Goal: Task Accomplishment & Management: Manage account settings

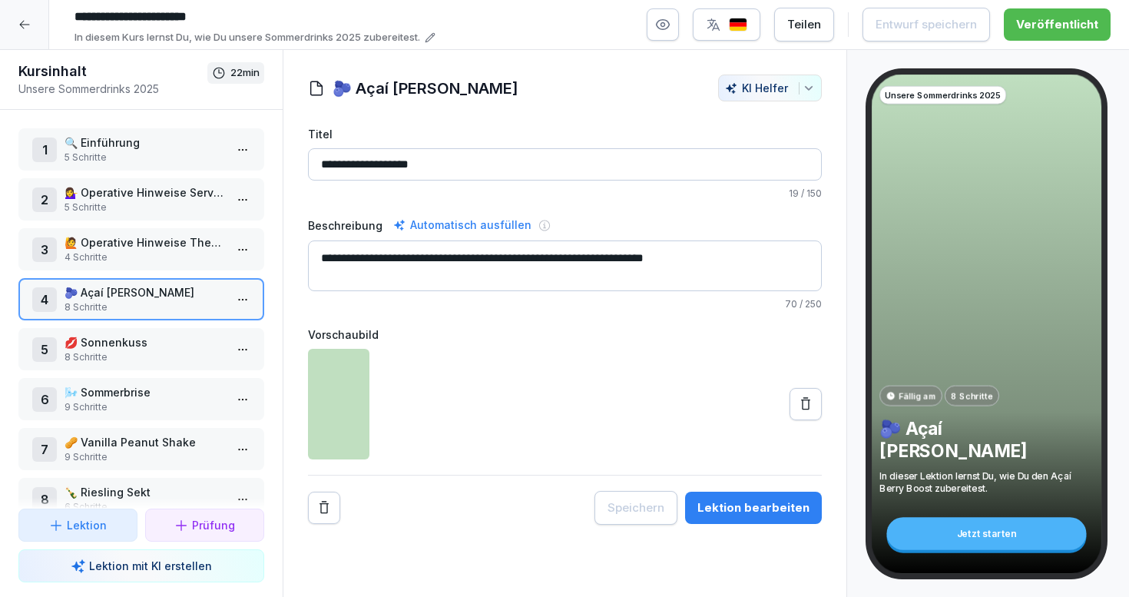
scroll to position [180, 0]
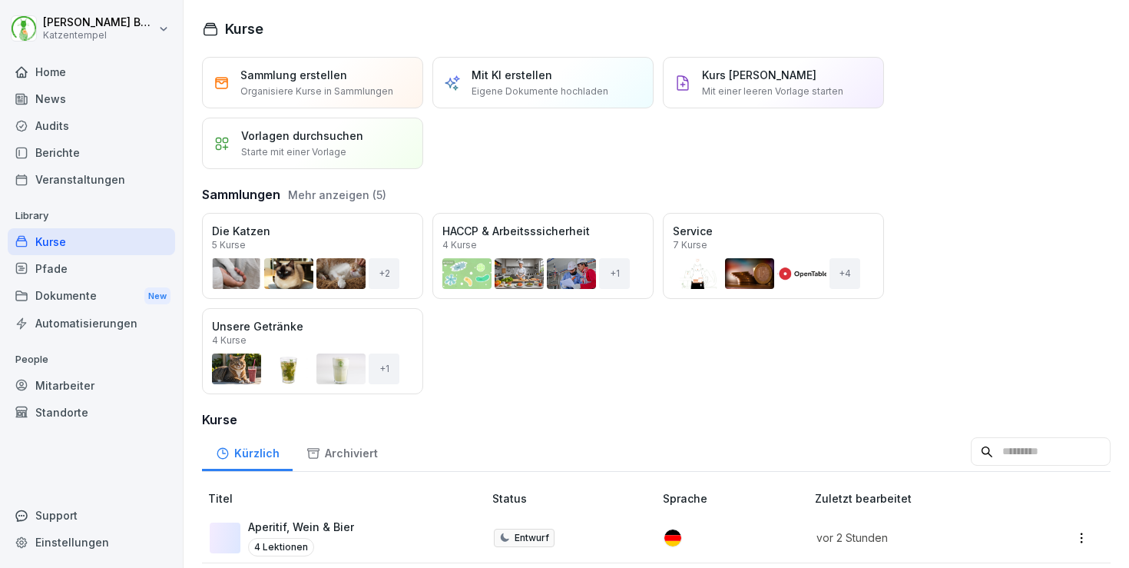
click at [78, 387] on div "Mitarbeiter" at bounding box center [91, 385] width 167 height 27
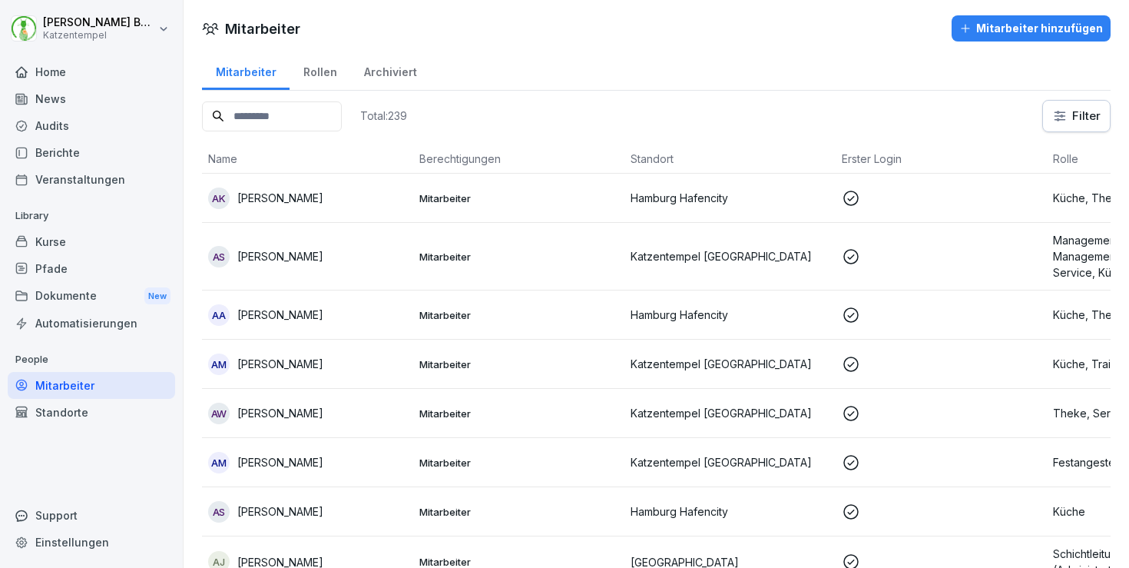
click at [342, 108] on input at bounding box center [272, 116] width 140 height 30
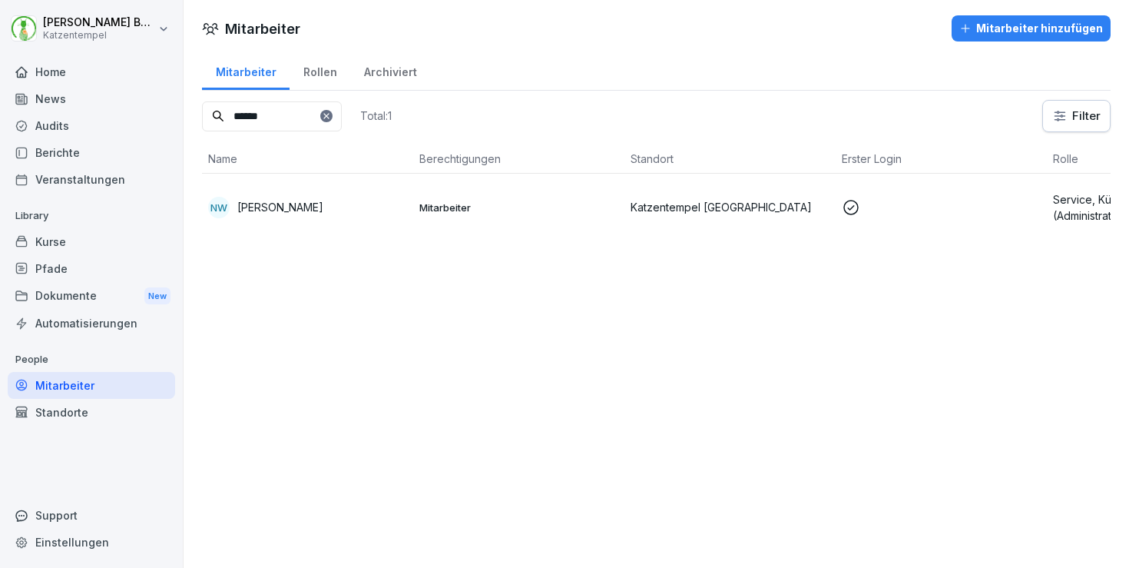
type input "******"
click at [556, 215] on td "Mitarbeiter" at bounding box center [518, 207] width 211 height 67
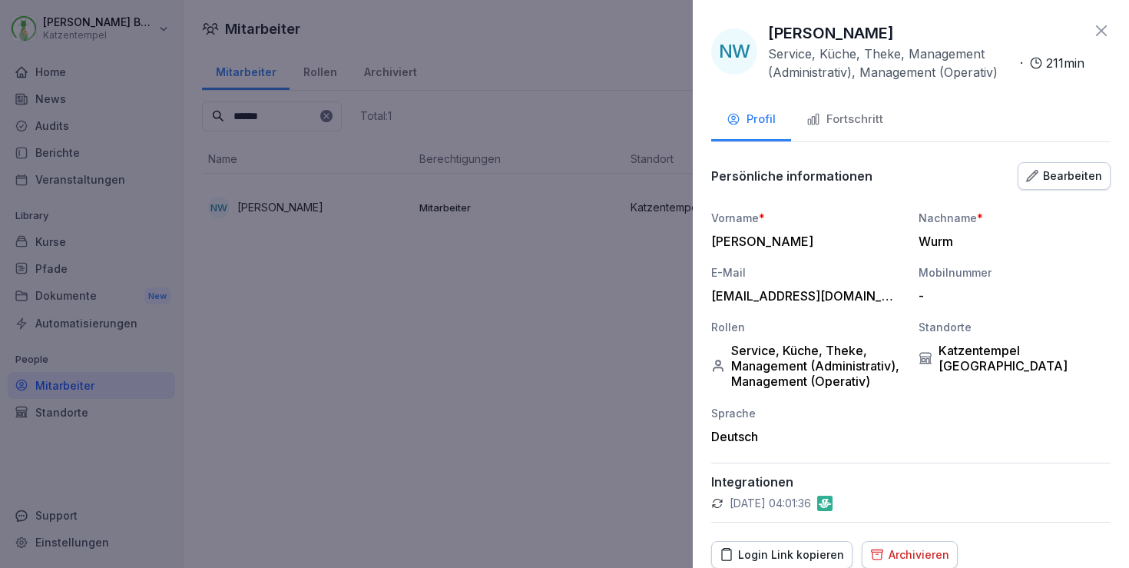
click at [1073, 172] on div "Bearbeiten" at bounding box center [1064, 175] width 76 height 17
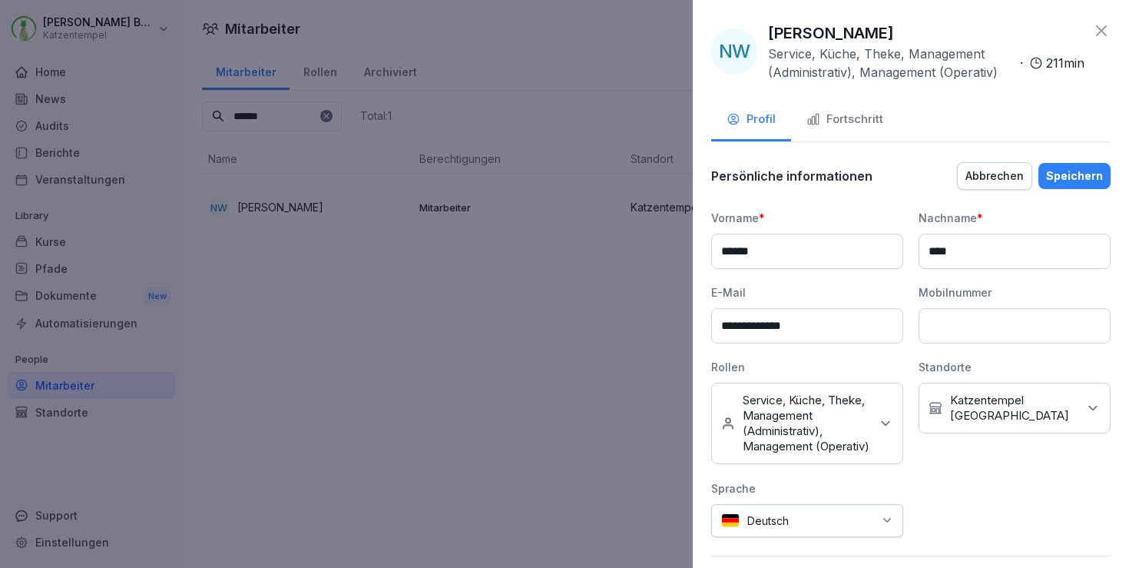
drag, startPoint x: 829, startPoint y: 325, endPoint x: 727, endPoint y: 329, distance: 103.0
type input "**********"
click at [1090, 176] on div "Speichern" at bounding box center [1074, 175] width 57 height 17
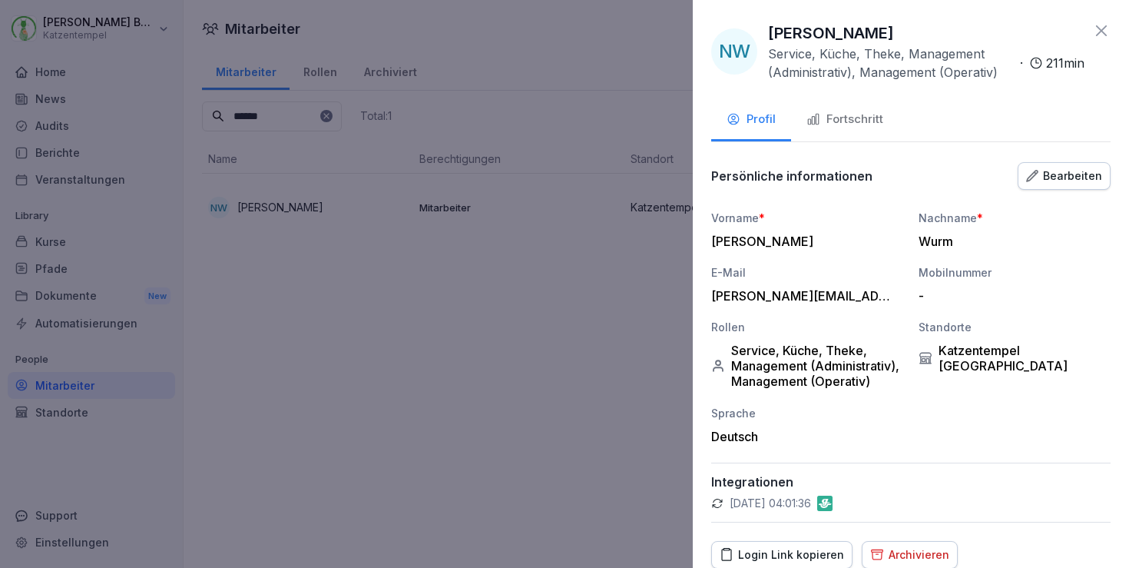
click at [1104, 23] on icon at bounding box center [1101, 31] width 18 height 18
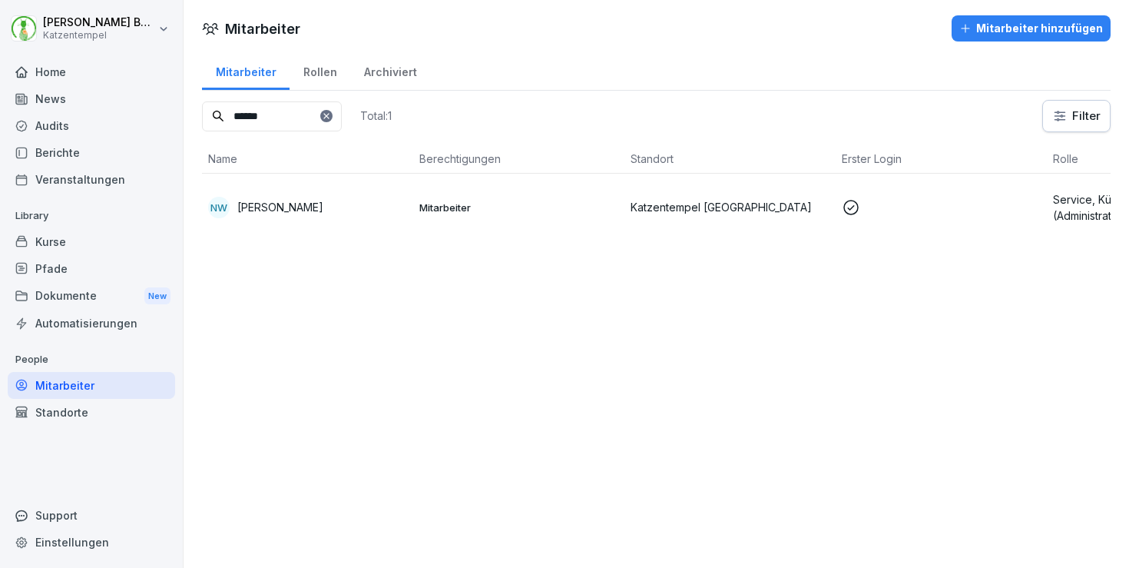
click at [759, 199] on p "Katzentempel [GEOGRAPHIC_DATA]" at bounding box center [730, 207] width 199 height 16
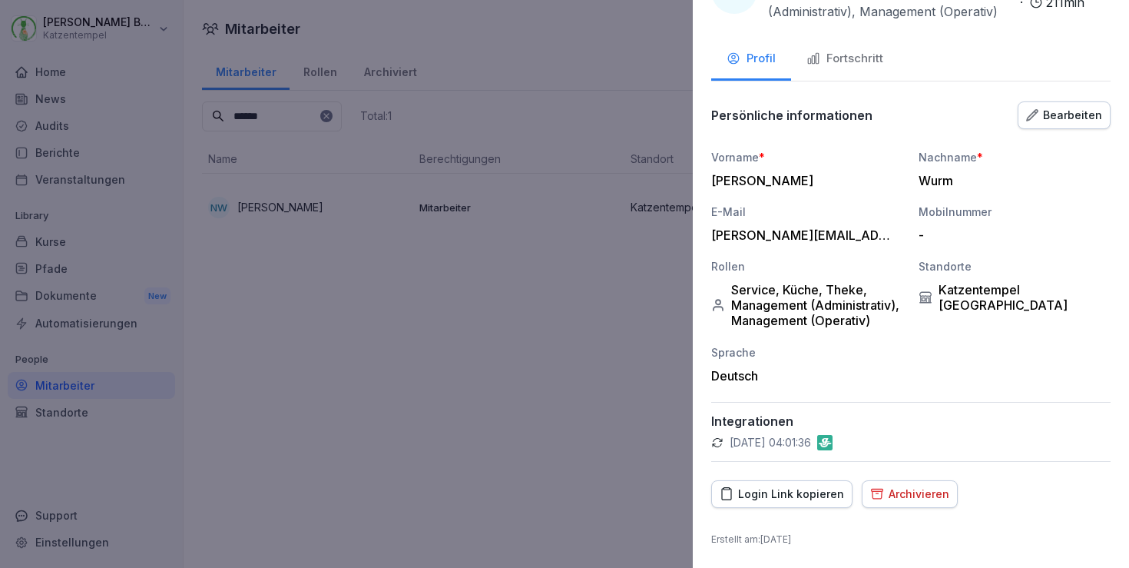
scroll to position [60, 0]
click at [1083, 101] on div "Persönliche informationen Bearbeiten" at bounding box center [910, 116] width 399 height 31
click at [1081, 115] on div "Bearbeiten" at bounding box center [1064, 116] width 76 height 17
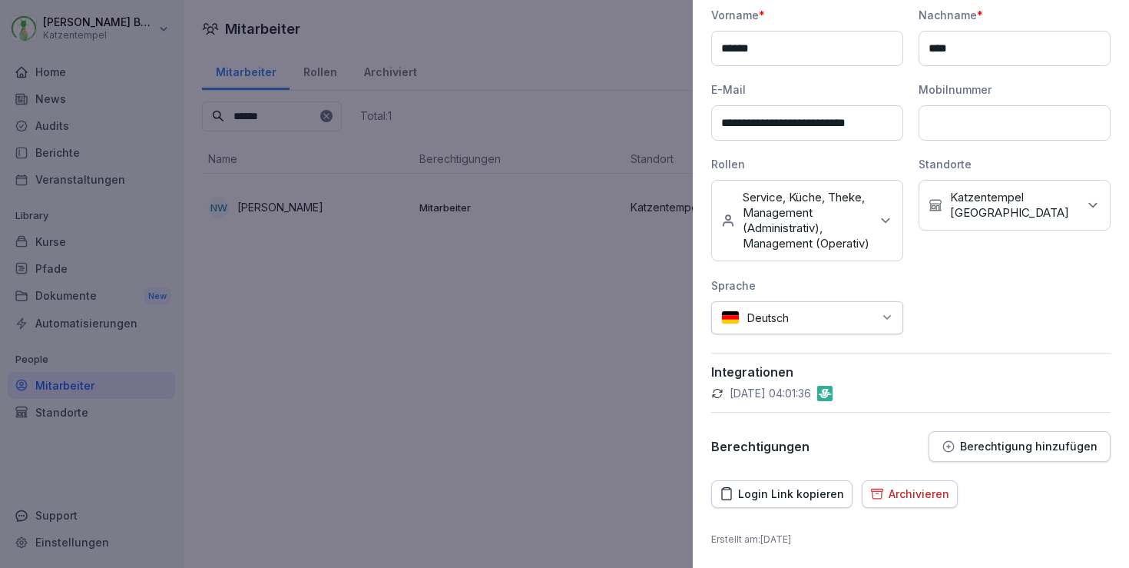
scroll to position [217, 0]
click at [994, 454] on button "Berechtigung hinzufügen" at bounding box center [1020, 446] width 182 height 31
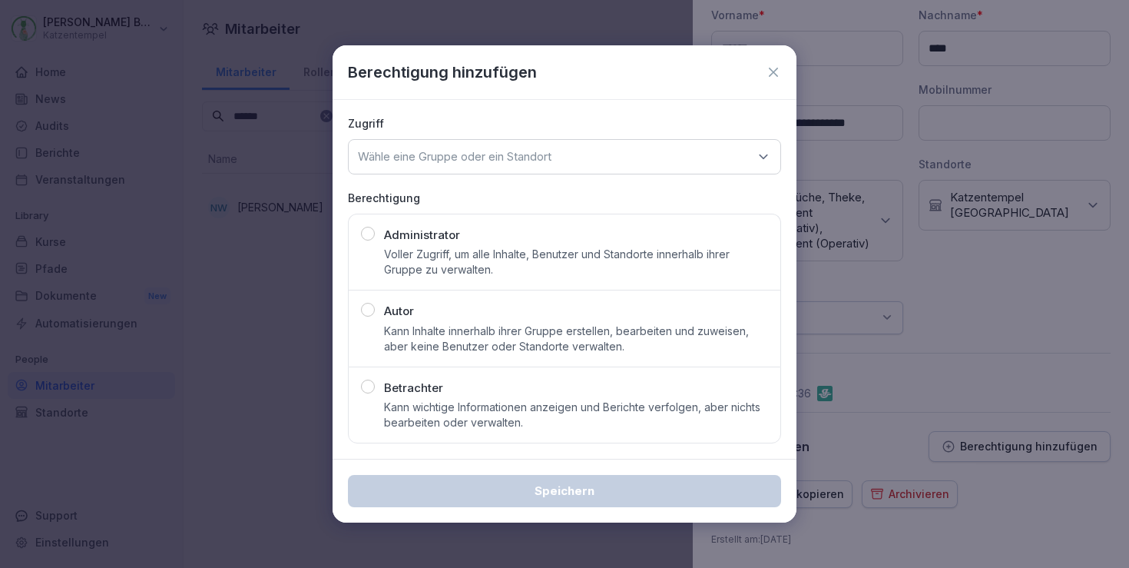
click at [583, 340] on p "Kann Inhalte innerhalb ihrer Gruppe erstellen, bearbeiten und zuweisen, aber ke…" at bounding box center [576, 338] width 384 height 31
click at [541, 151] on p "Wähle eine Gruppe oder ein Standort" at bounding box center [455, 156] width 194 height 15
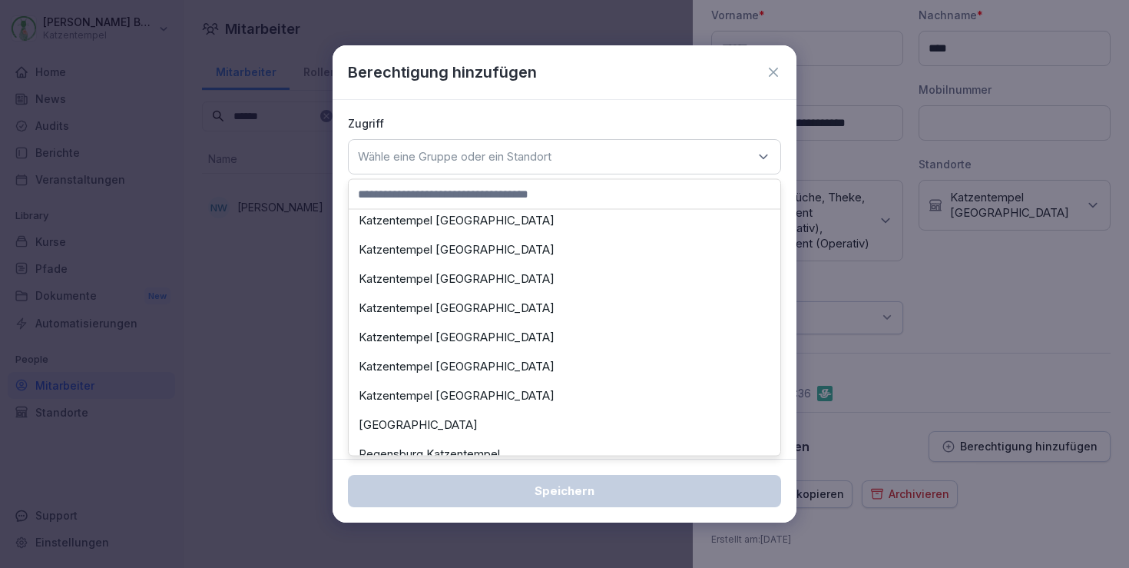
scroll to position [155, 0]
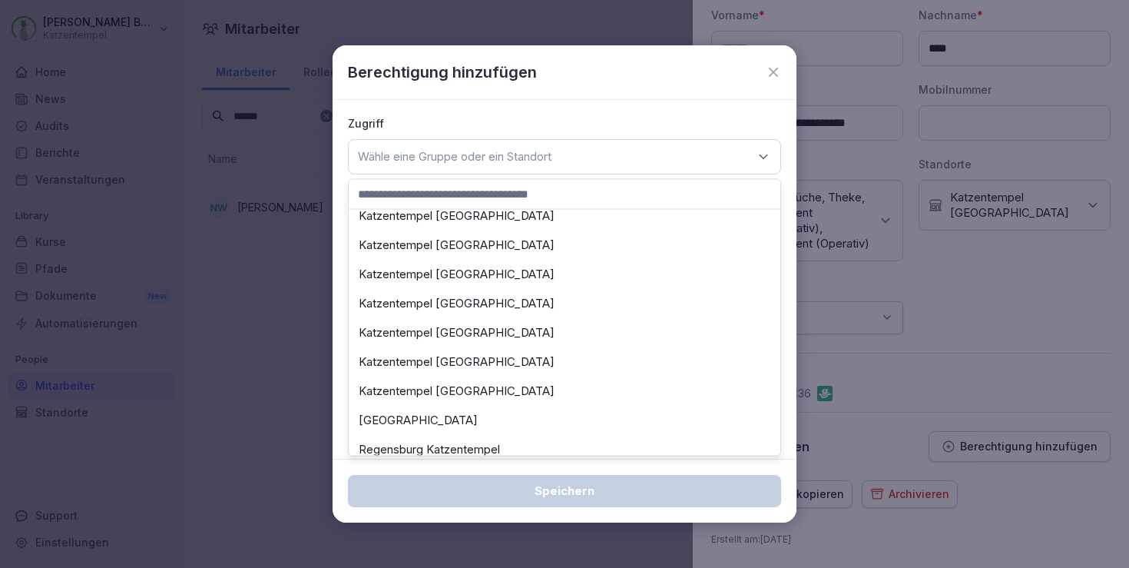
click at [516, 326] on div "Katzentempel [GEOGRAPHIC_DATA]" at bounding box center [565, 332] width 424 height 29
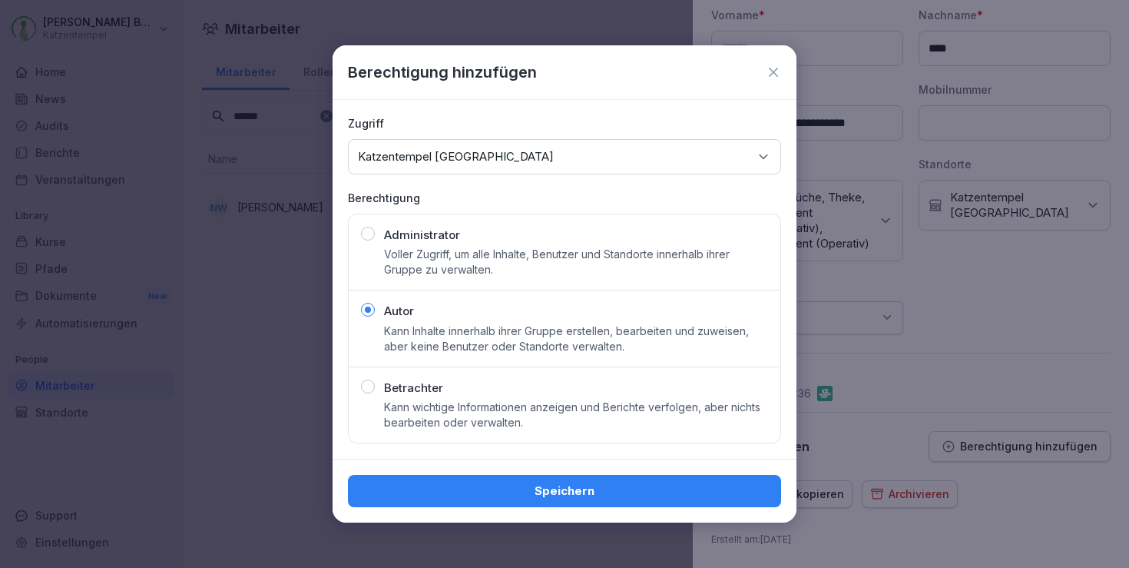
click at [516, 487] on div "Speichern" at bounding box center [564, 490] width 409 height 17
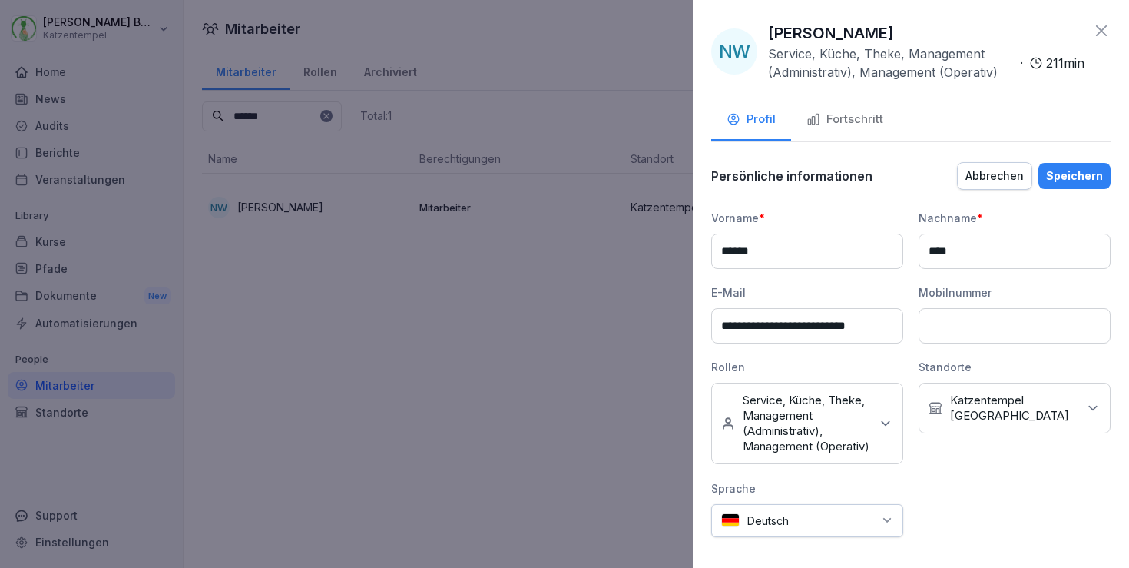
scroll to position [0, 0]
click at [1089, 173] on div "Speichern" at bounding box center [1074, 175] width 57 height 17
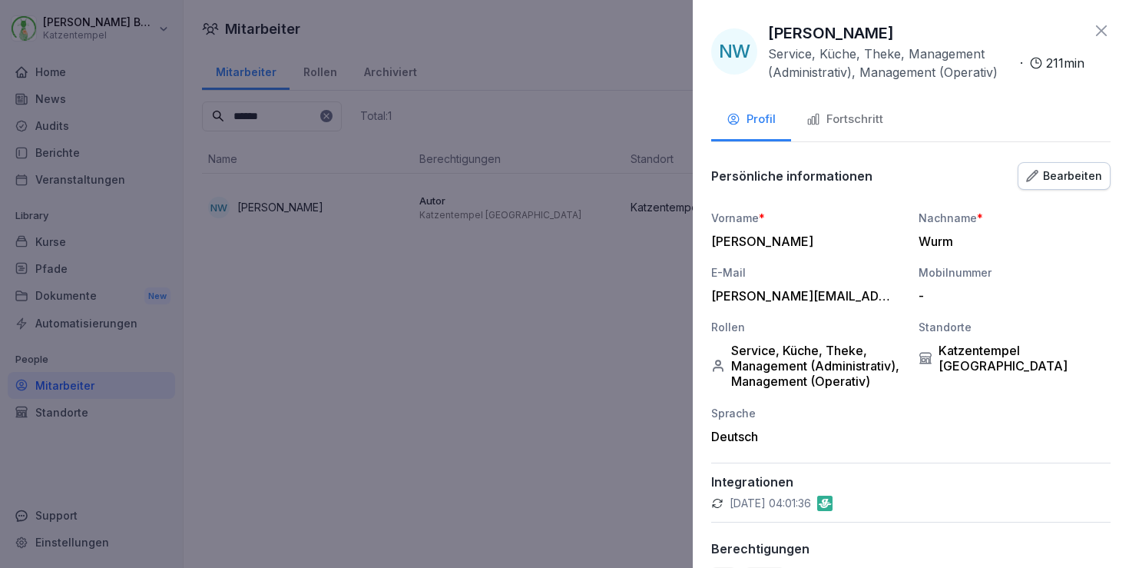
click at [1103, 29] on icon at bounding box center [1101, 30] width 11 height 11
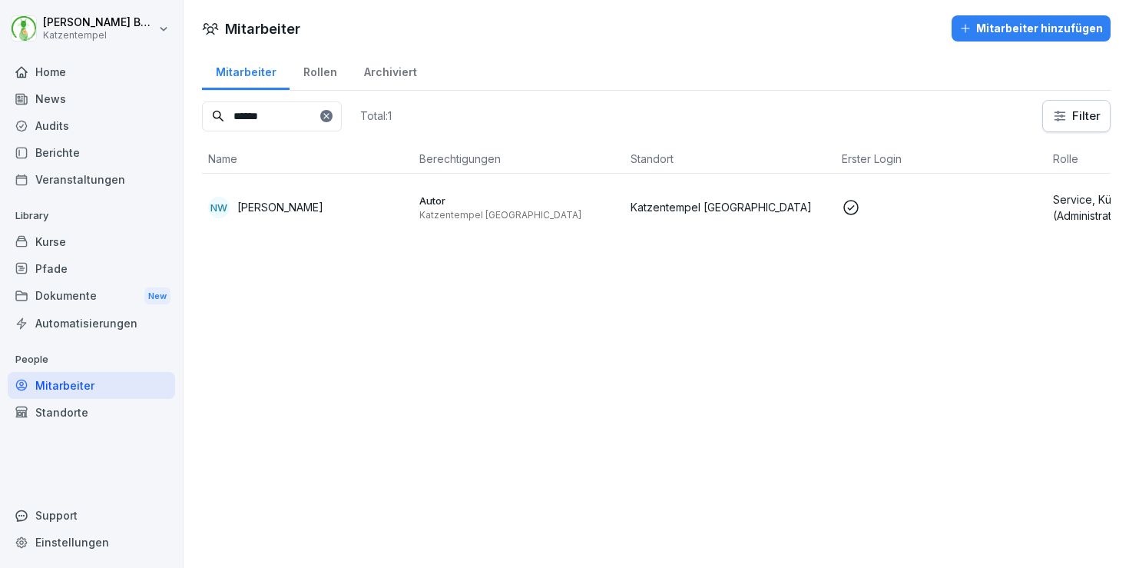
click at [331, 117] on icon at bounding box center [326, 115] width 9 height 9
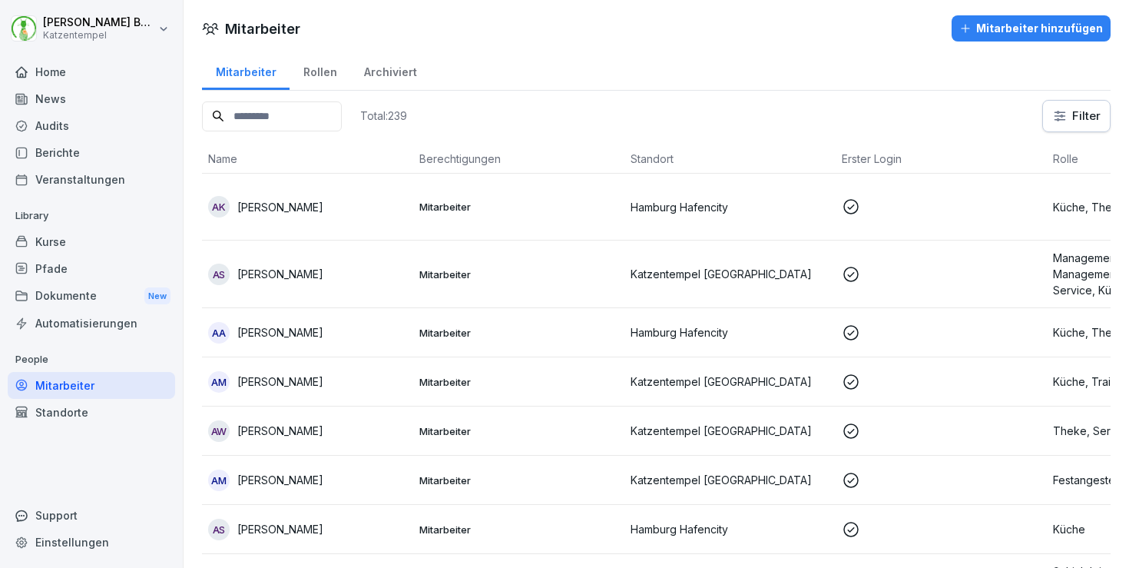
click at [296, 118] on input at bounding box center [272, 116] width 140 height 30
type input "******"
